Goal: Transaction & Acquisition: Purchase product/service

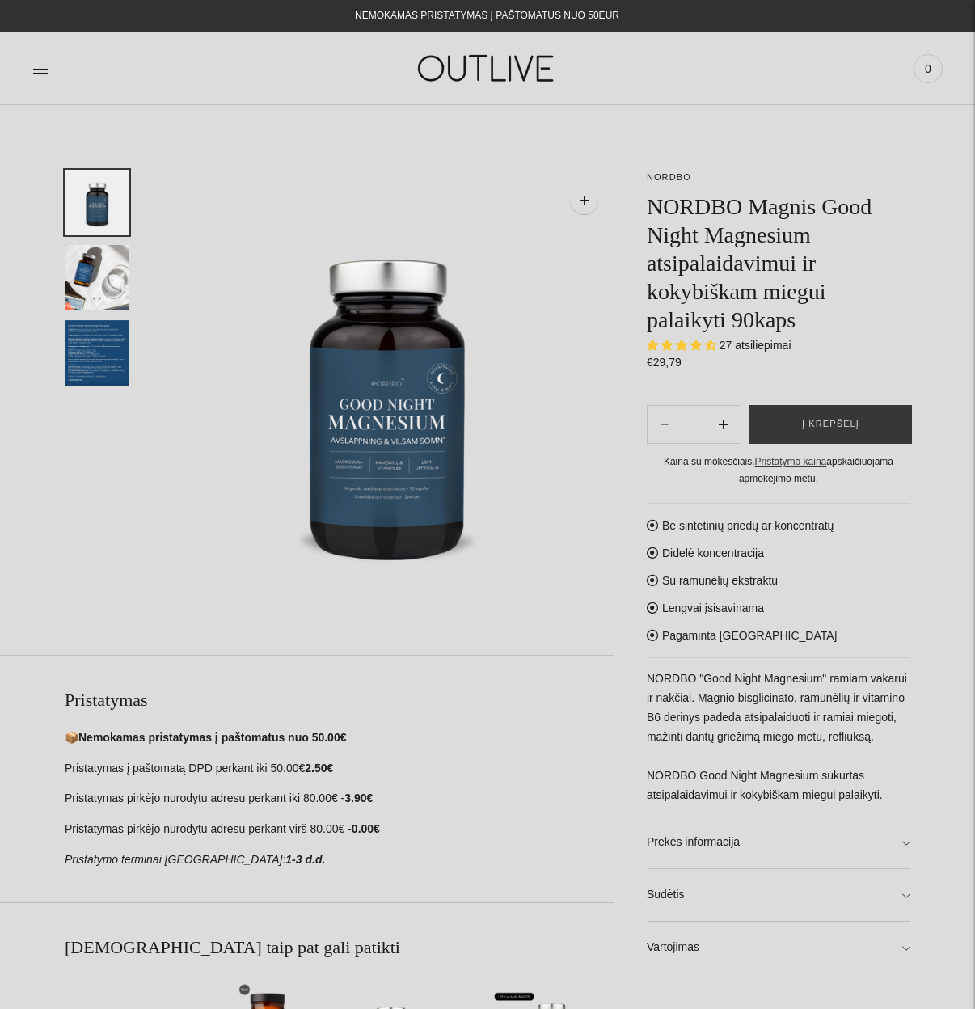
select select "**********"
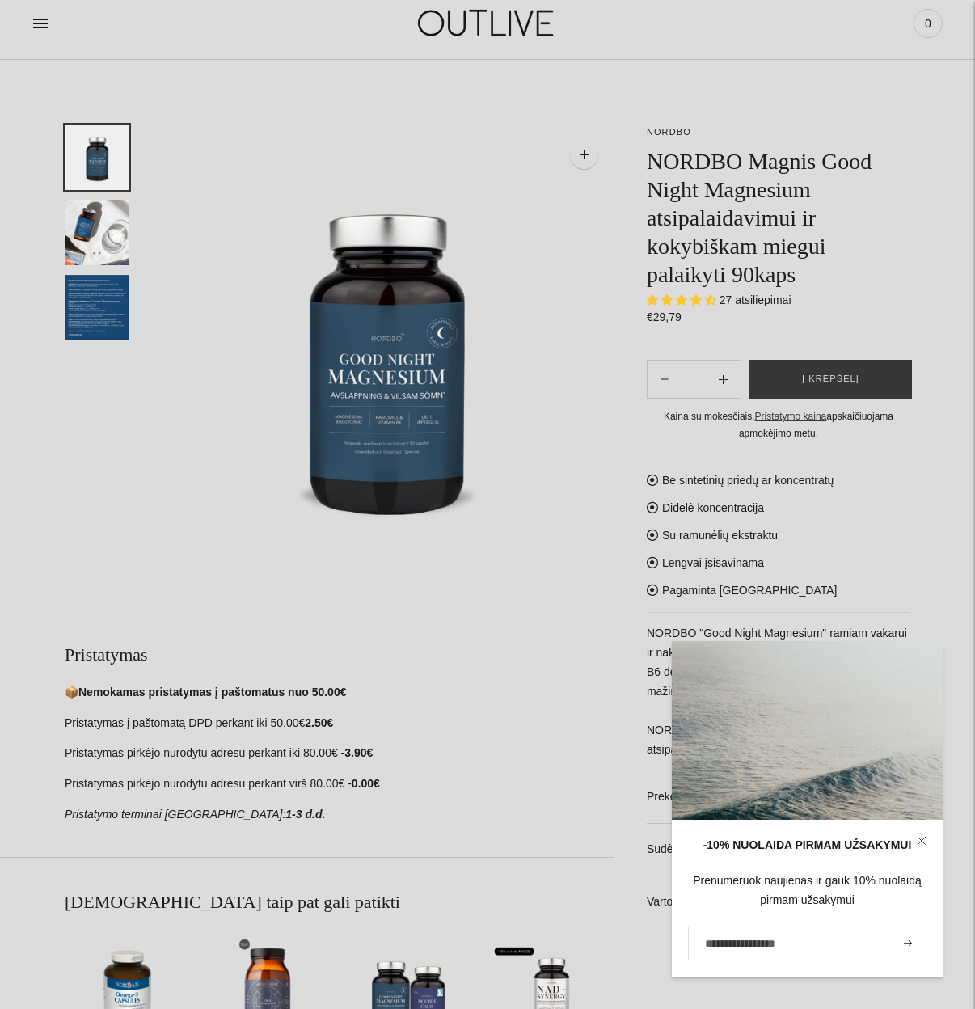
scroll to position [81, 0]
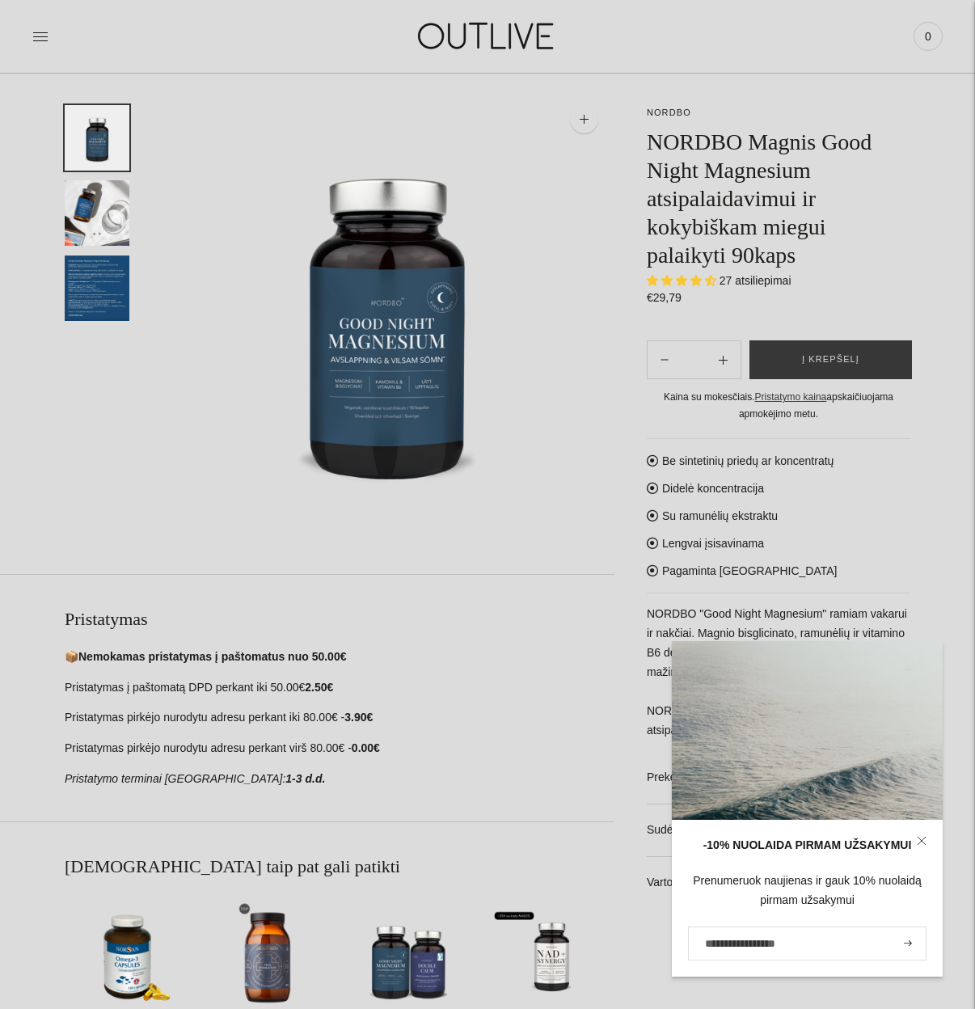
click at [927, 835] on link at bounding box center [921, 841] width 42 height 42
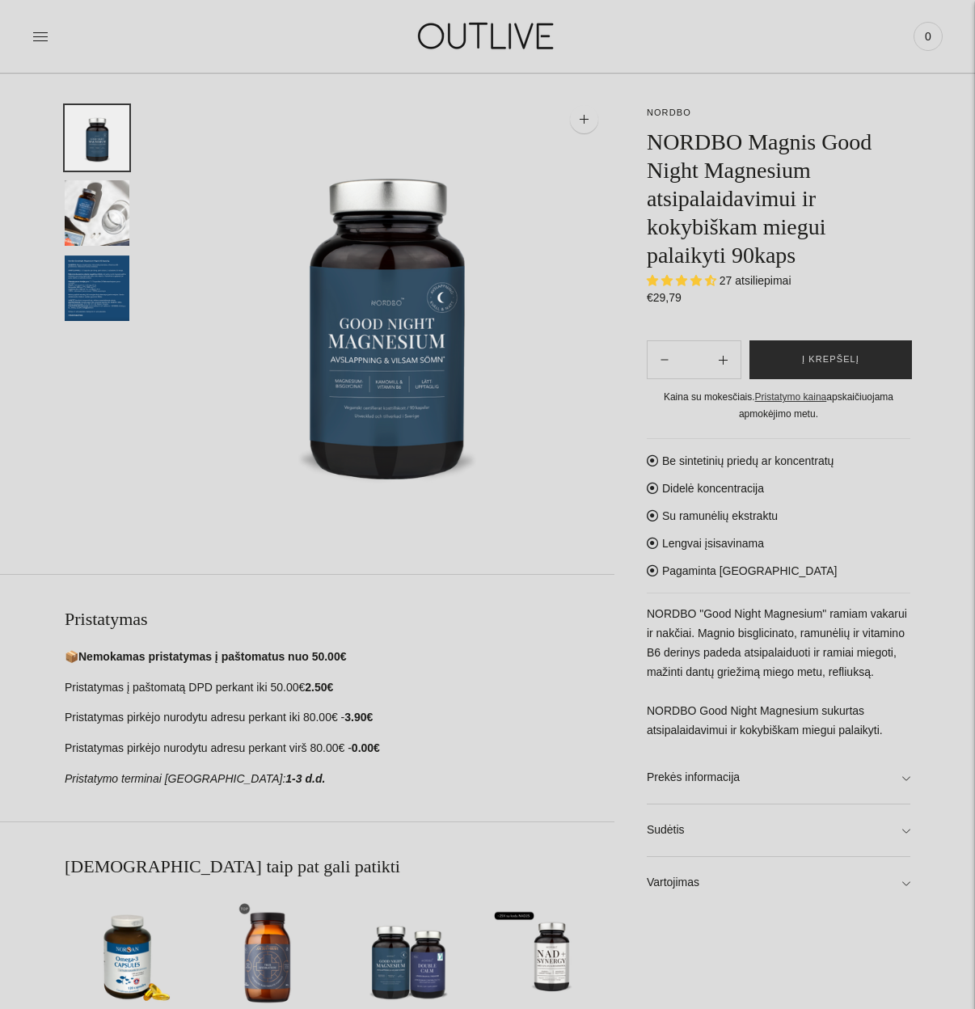
click at [880, 349] on button "Į krepšelį" at bounding box center [830, 359] width 162 height 39
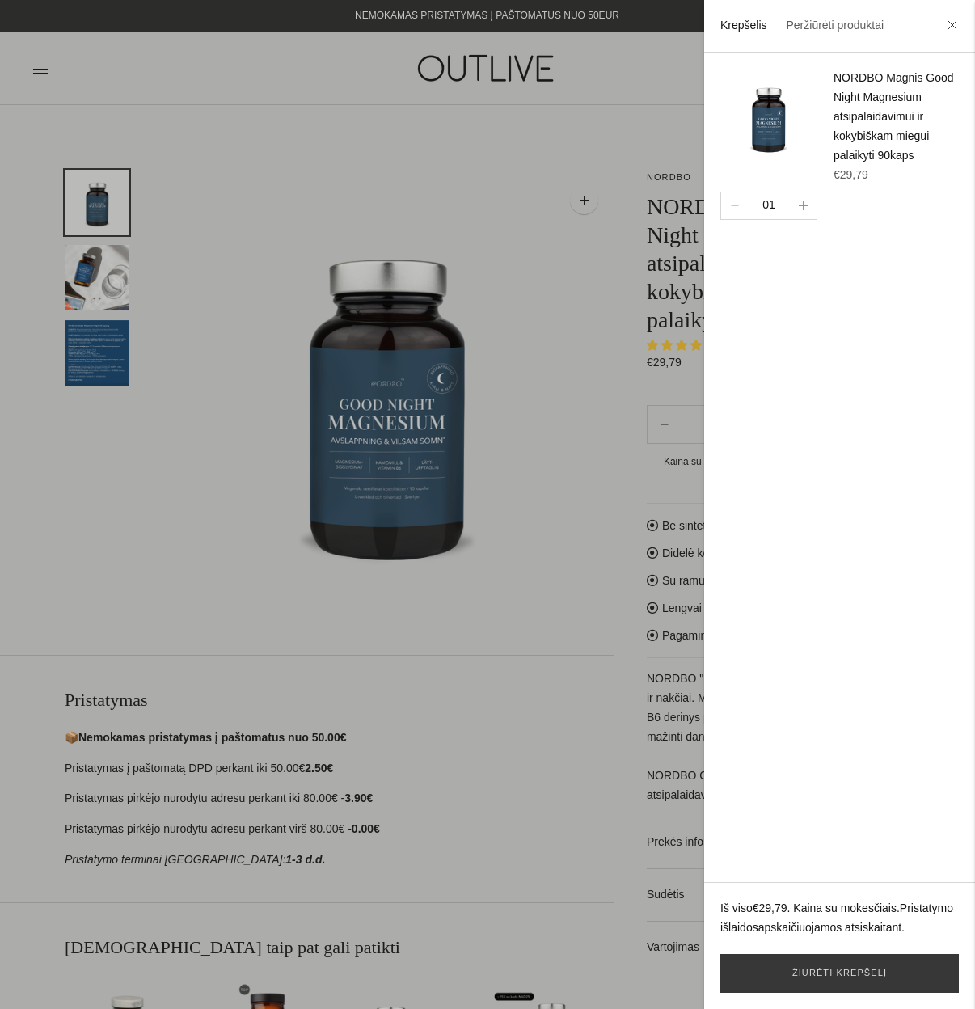
click at [543, 344] on div at bounding box center [487, 504] width 975 height 1009
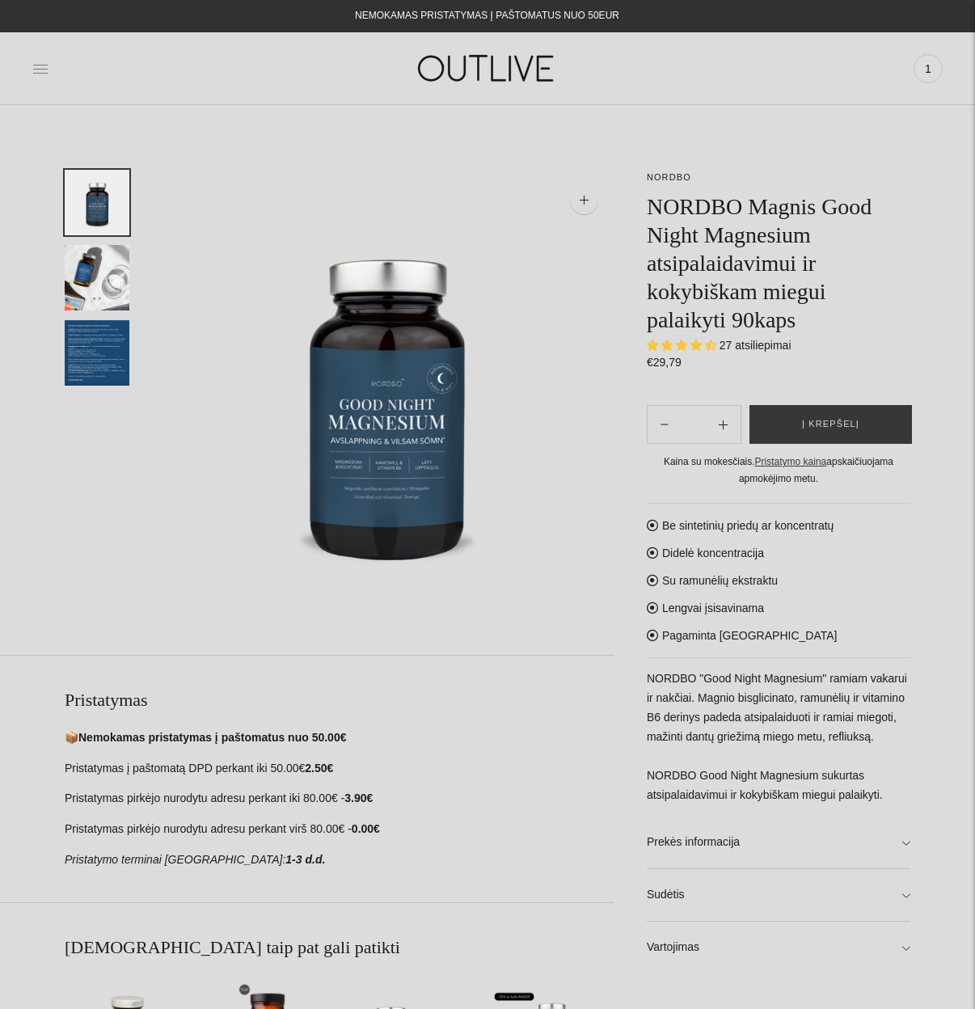
click at [36, 65] on icon at bounding box center [40, 69] width 16 height 16
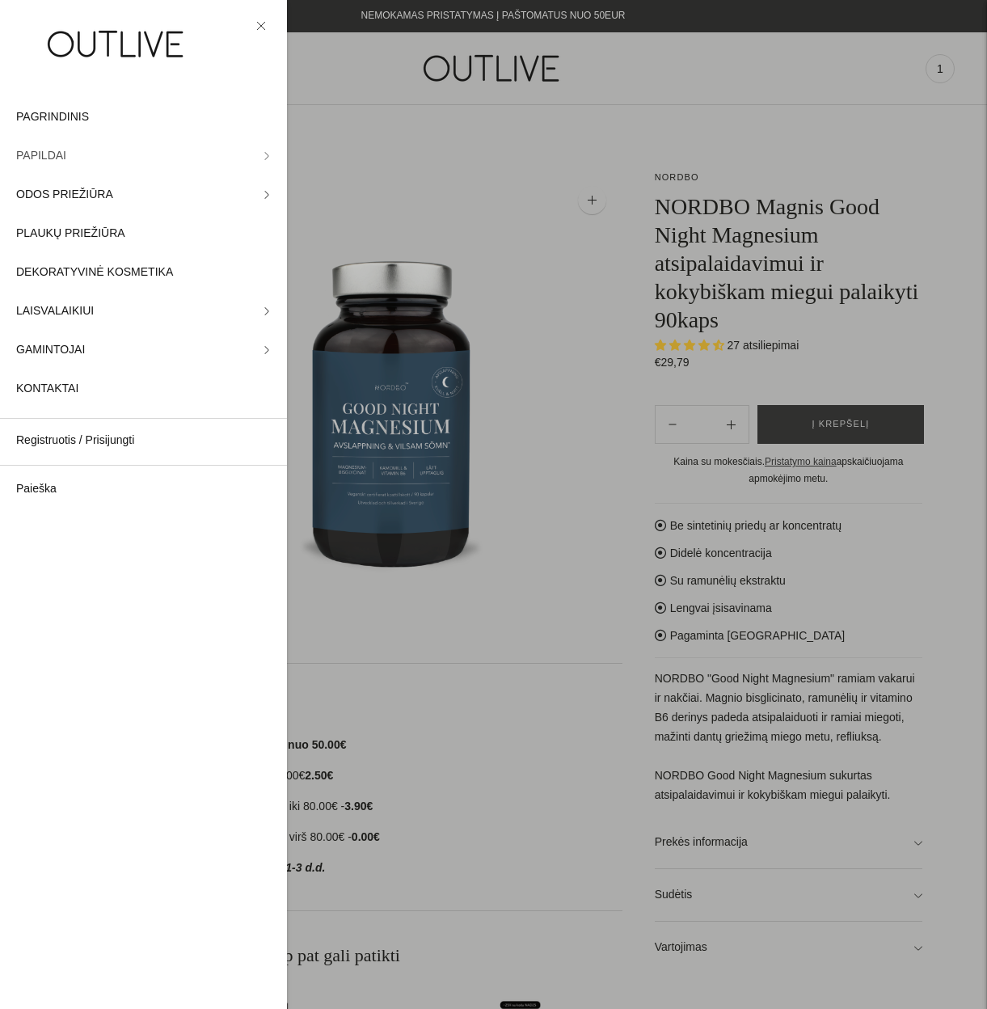
click at [74, 152] on link "PAPILDAI" at bounding box center [143, 156] width 287 height 39
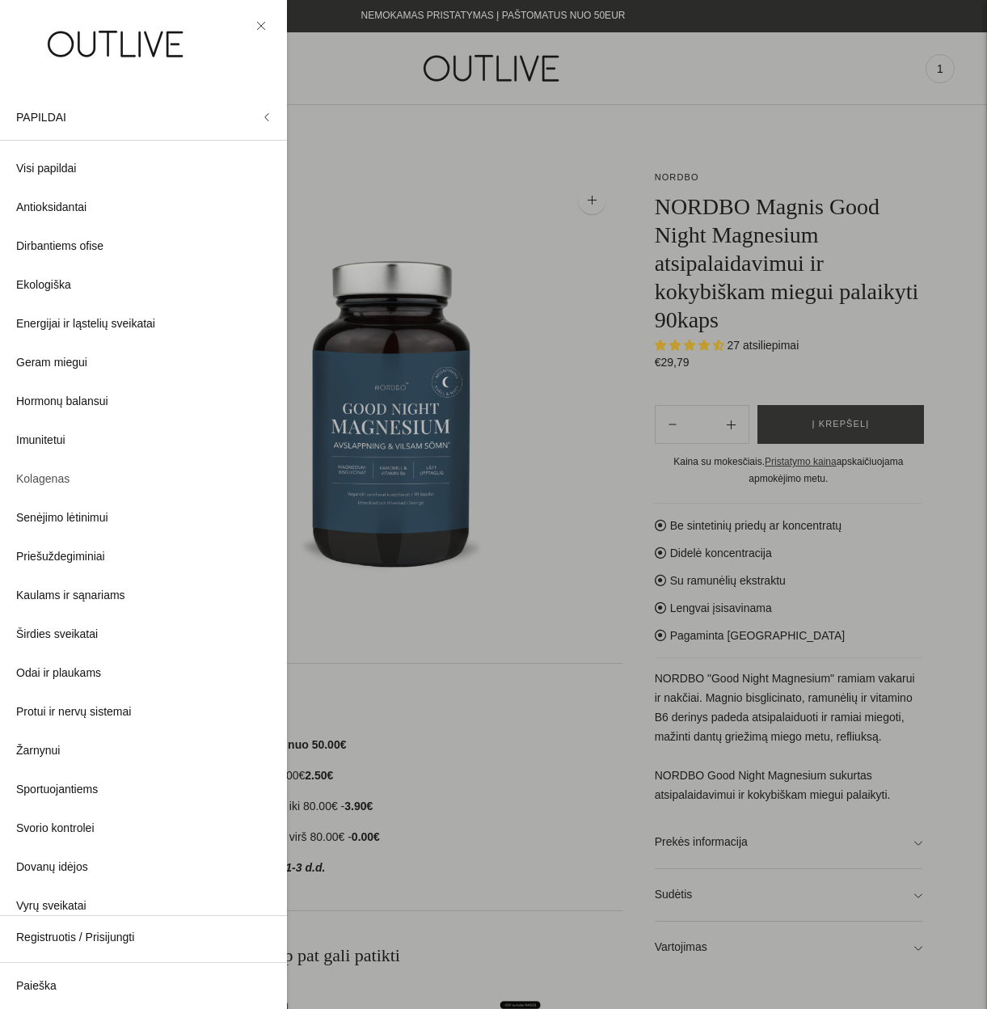
click at [83, 478] on link "Kolagenas" at bounding box center [143, 479] width 287 height 39
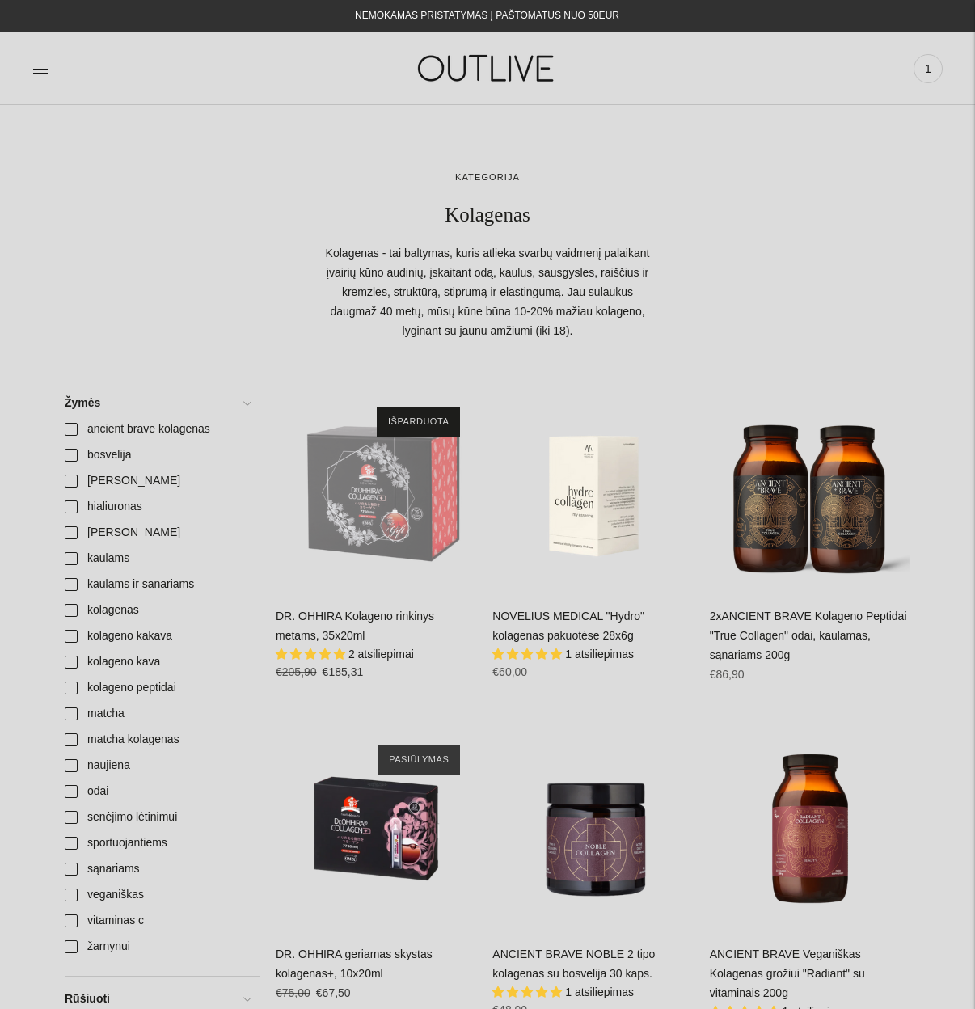
click at [934, 67] on span "1" at bounding box center [928, 68] width 23 height 23
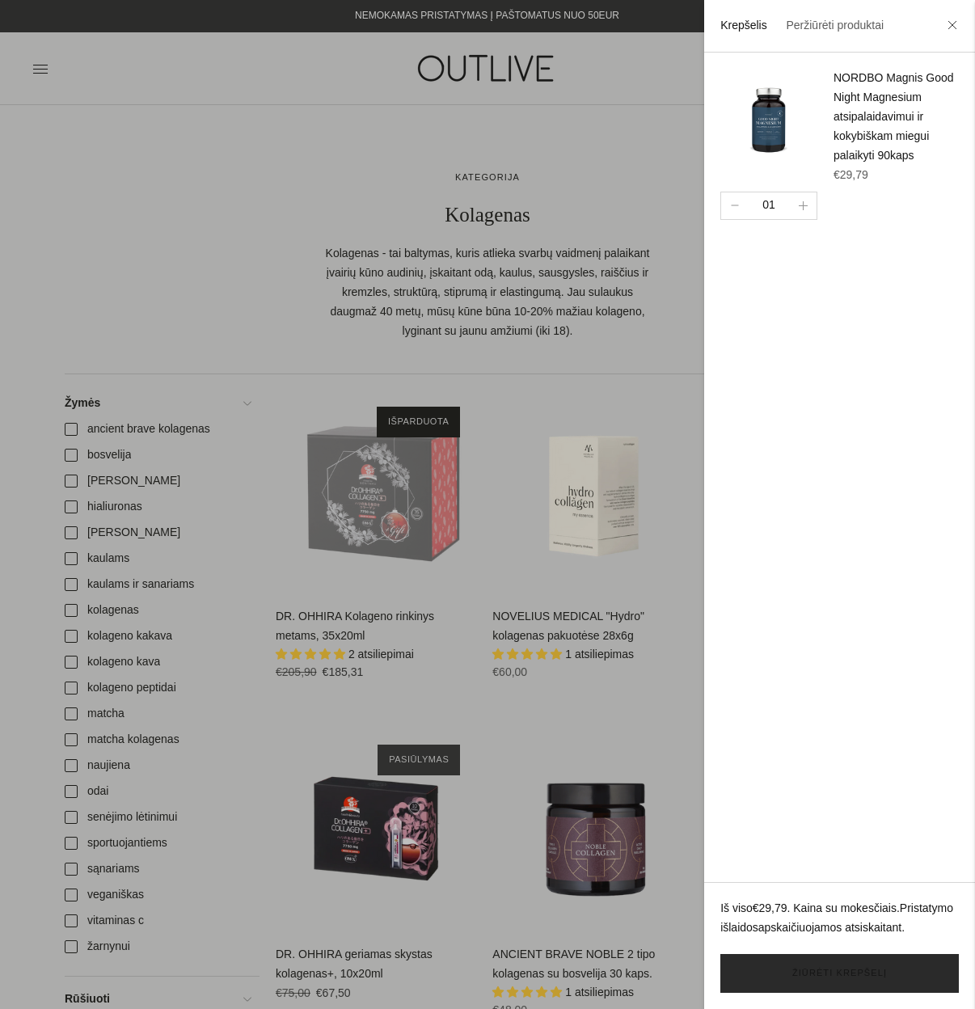
click at [832, 965] on link "Žiūrėti krepšelį" at bounding box center [839, 973] width 238 height 39
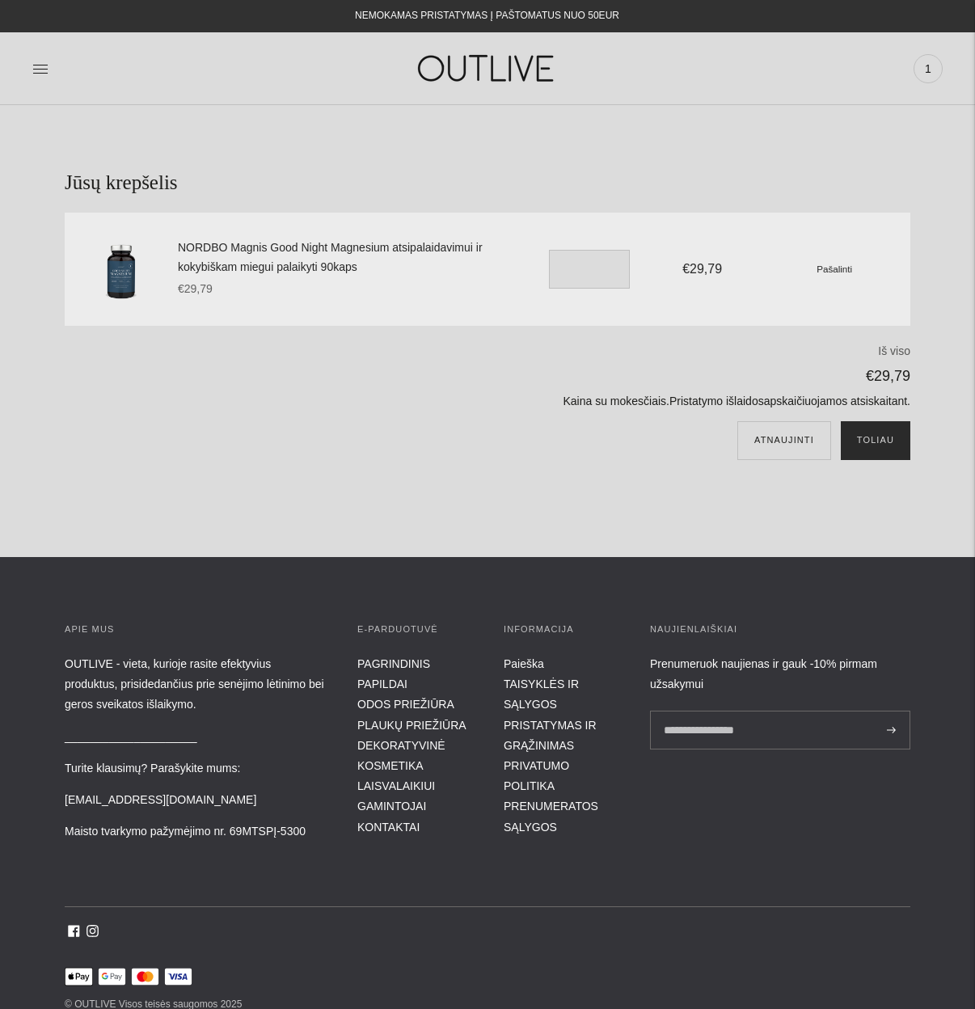
click at [853, 441] on button "Toliau" at bounding box center [876, 440] width 70 height 39
